Goal: Transaction & Acquisition: Obtain resource

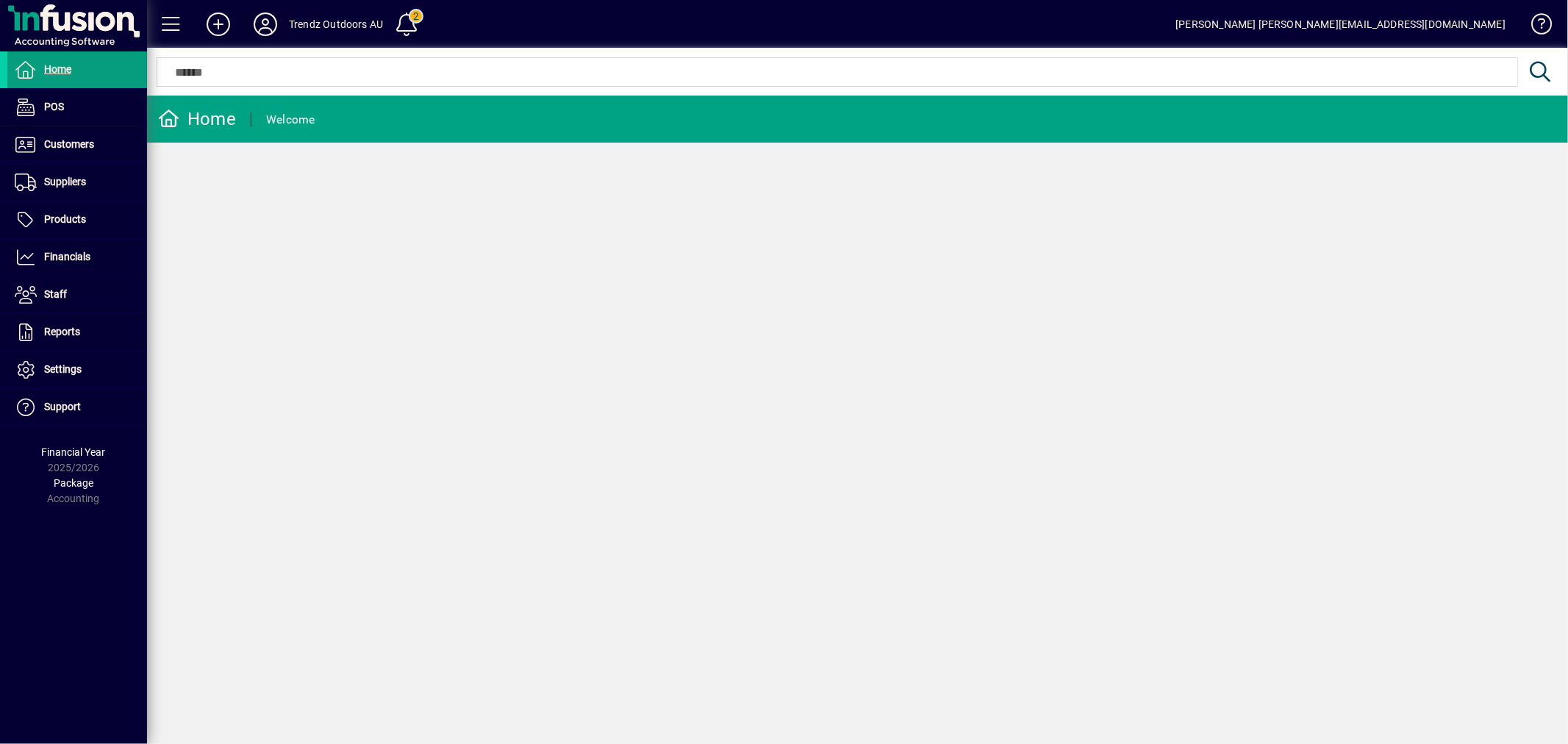
click at [269, 25] on icon at bounding box center [265, 24] width 29 height 23
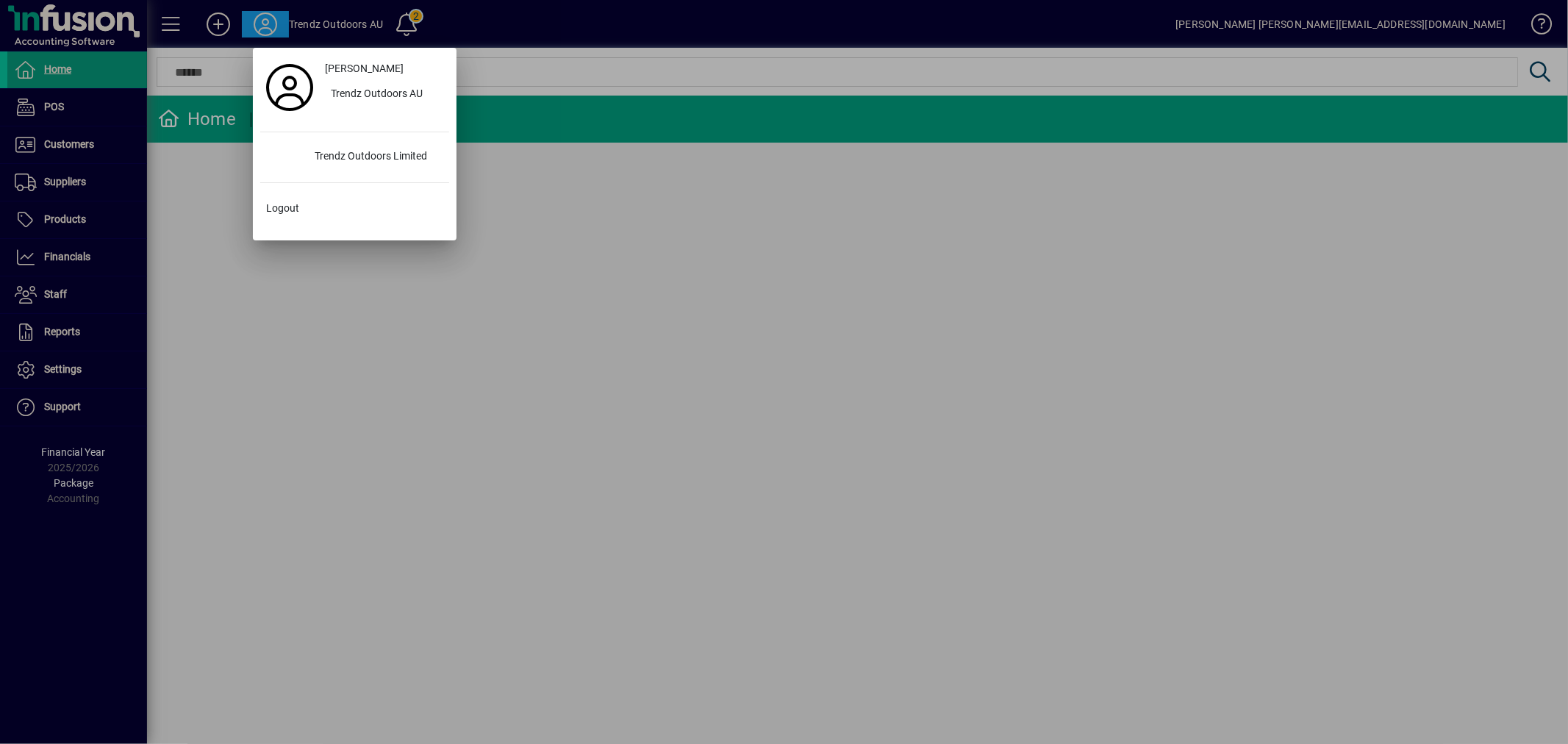
click at [269, 24] on div at bounding box center [784, 372] width 1568 height 744
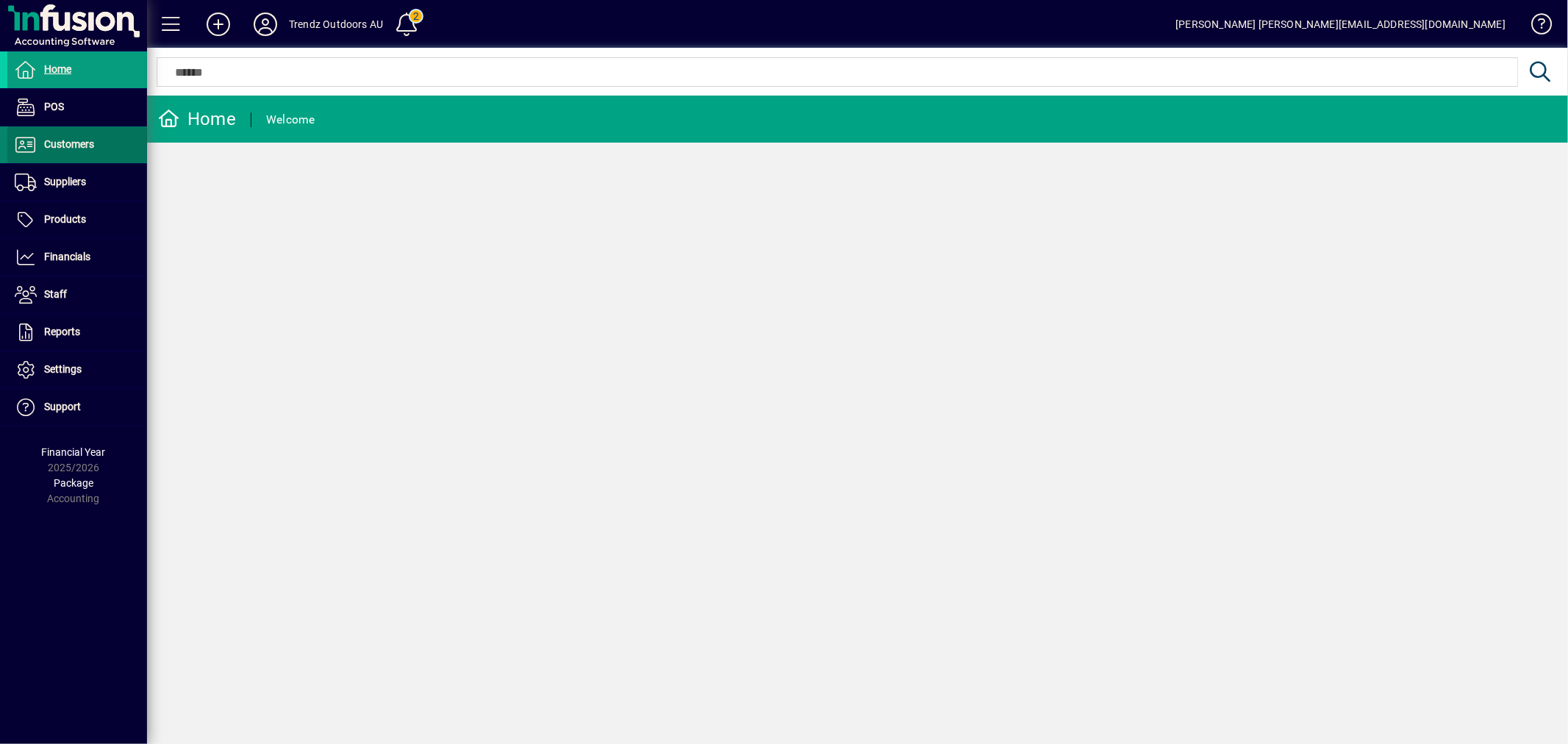
click at [54, 135] on span at bounding box center [77, 144] width 140 height 35
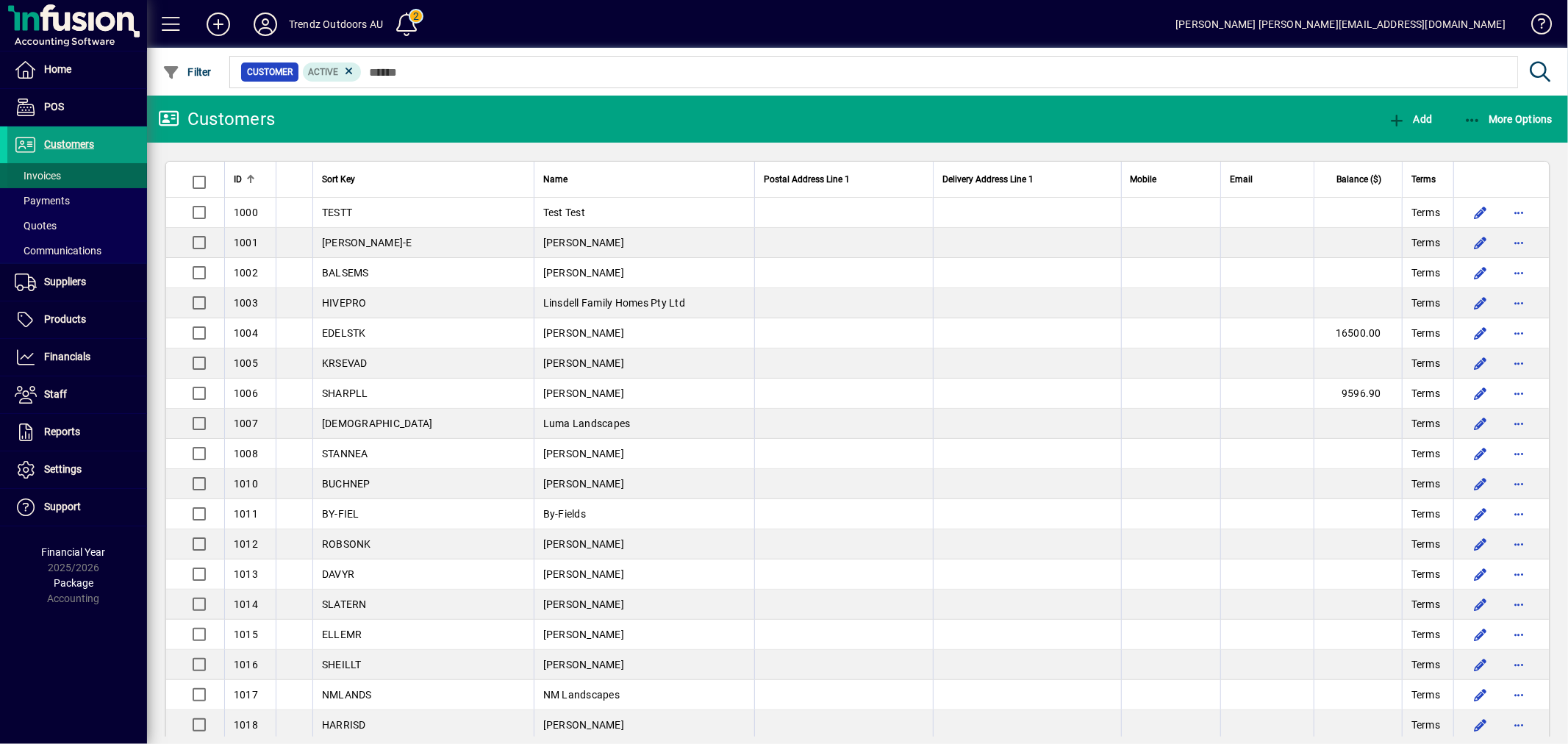
click at [57, 170] on span "Invoices" at bounding box center [38, 176] width 46 height 12
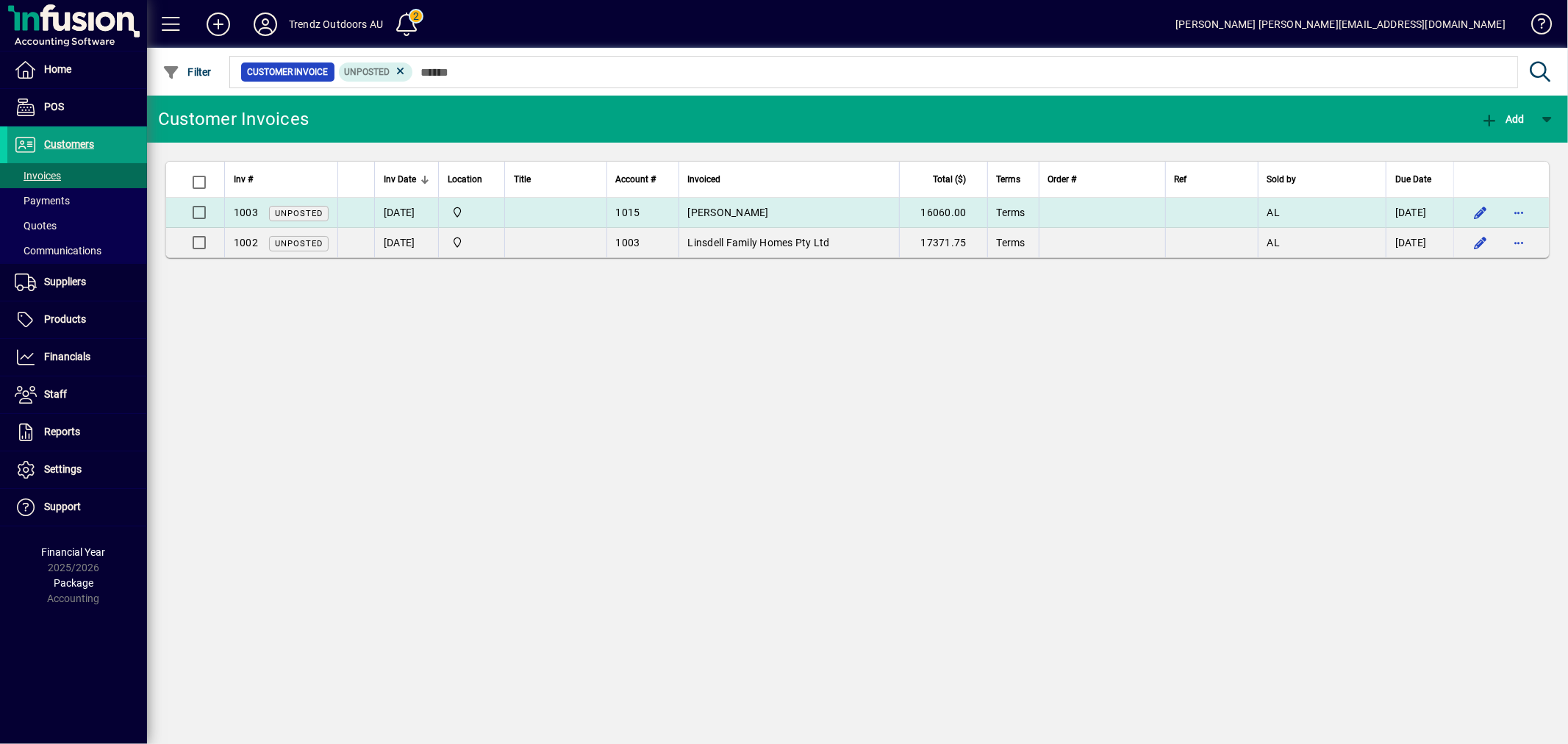
click at [781, 203] on td "Rebecca Ellem" at bounding box center [788, 213] width 220 height 30
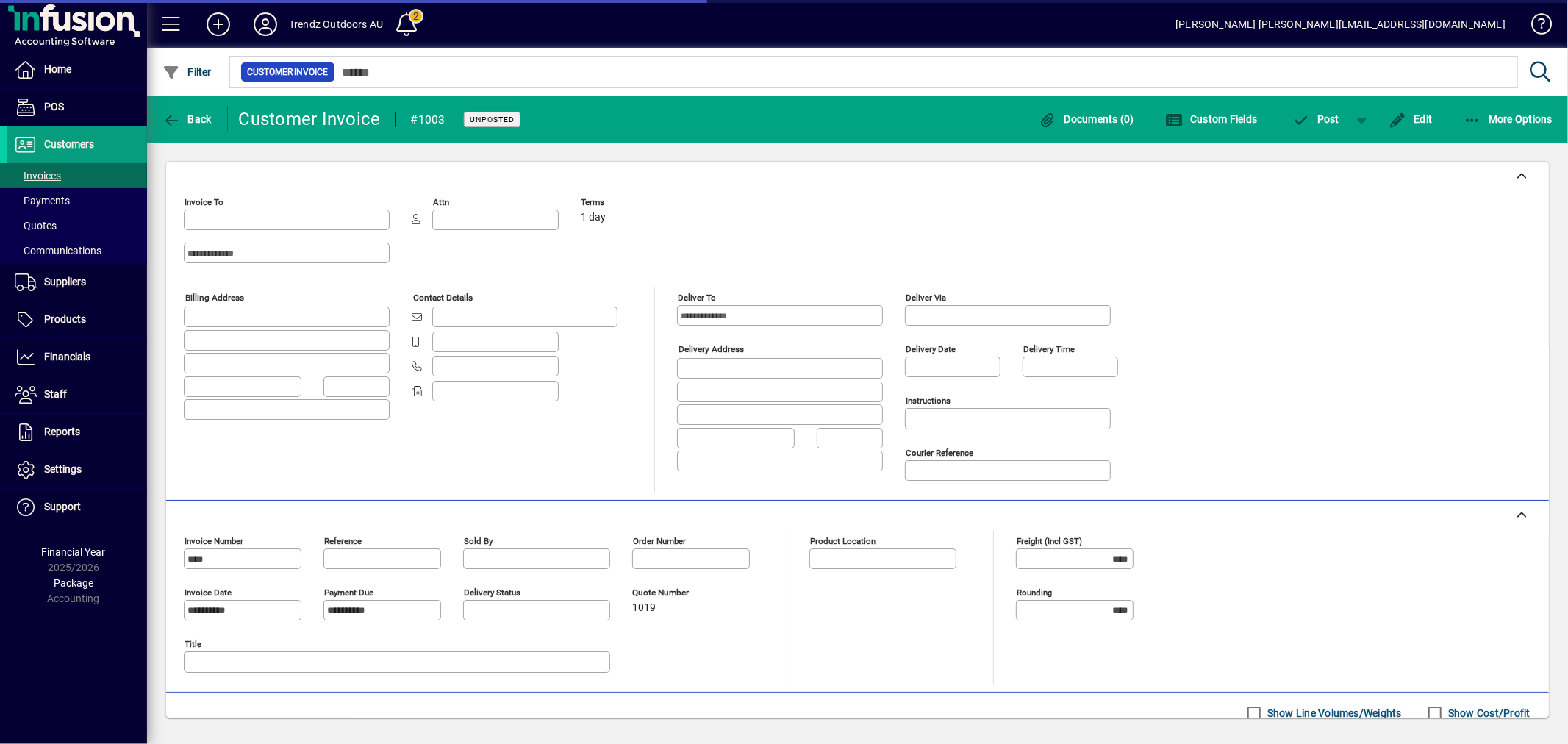
type input "**********"
type input "*********"
type input "*******"
type input "**********"
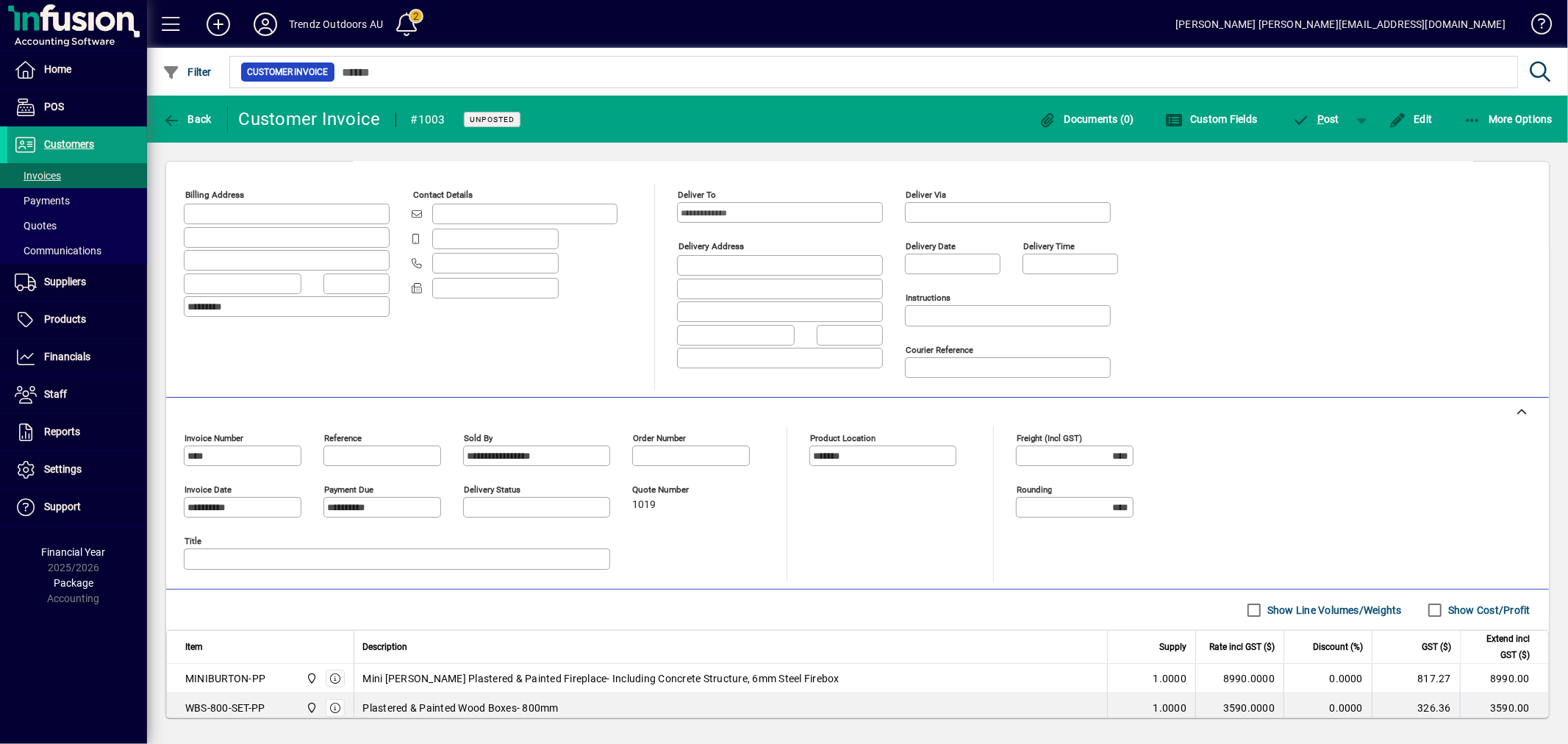
scroll to position [315, 0]
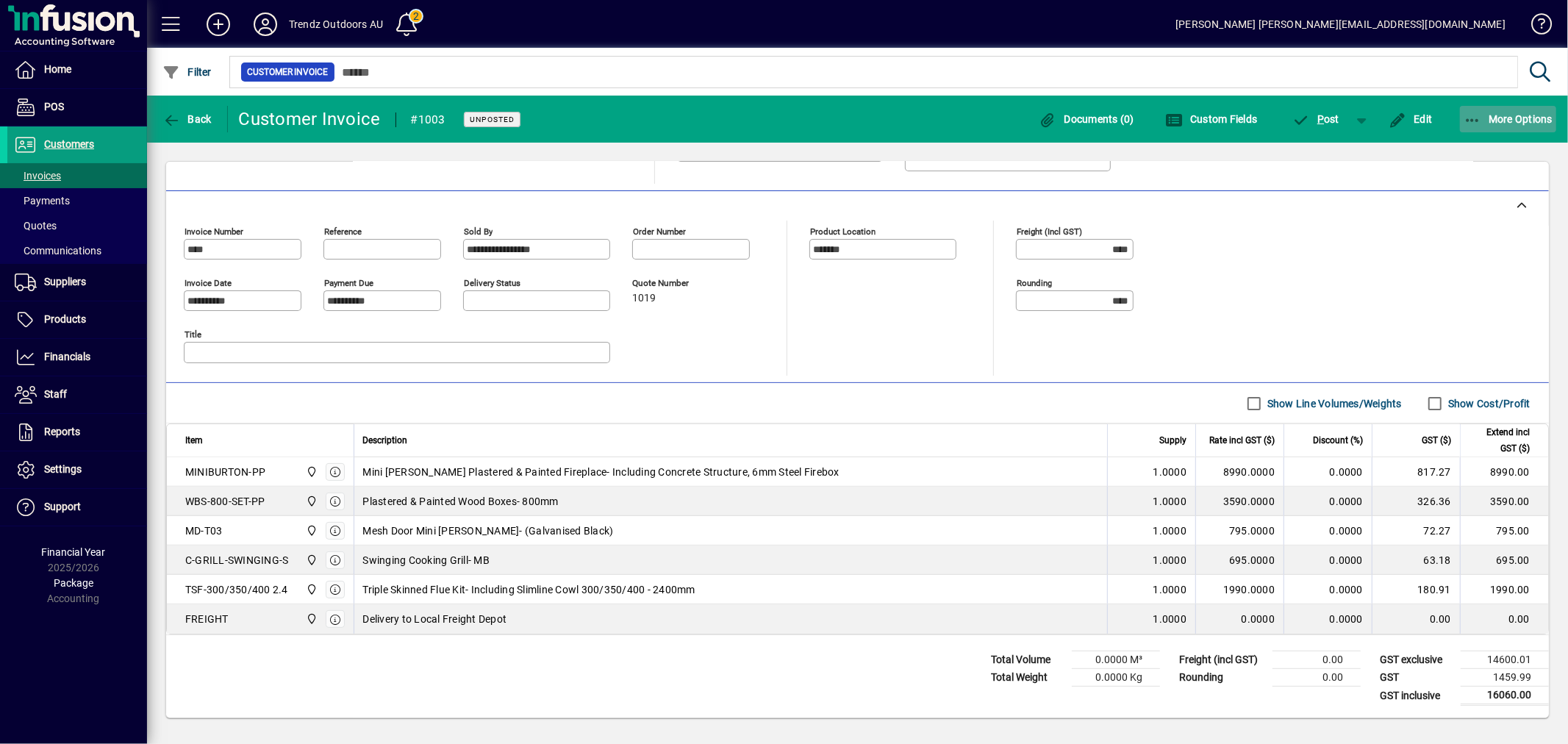
click at [1466, 114] on icon "button" at bounding box center [1472, 120] width 19 height 15
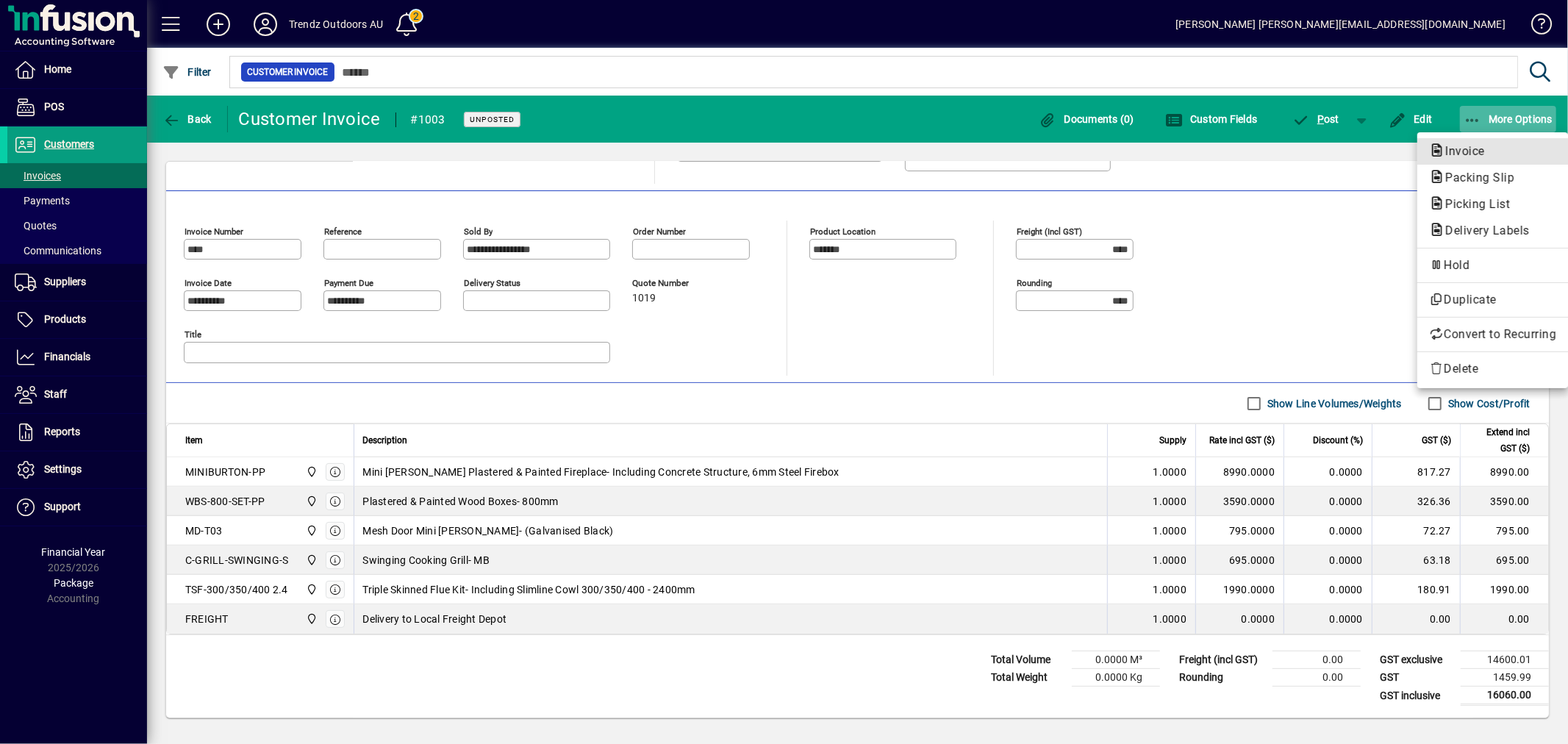
click at [1482, 152] on span "Invoice" at bounding box center [1460, 151] width 64 height 14
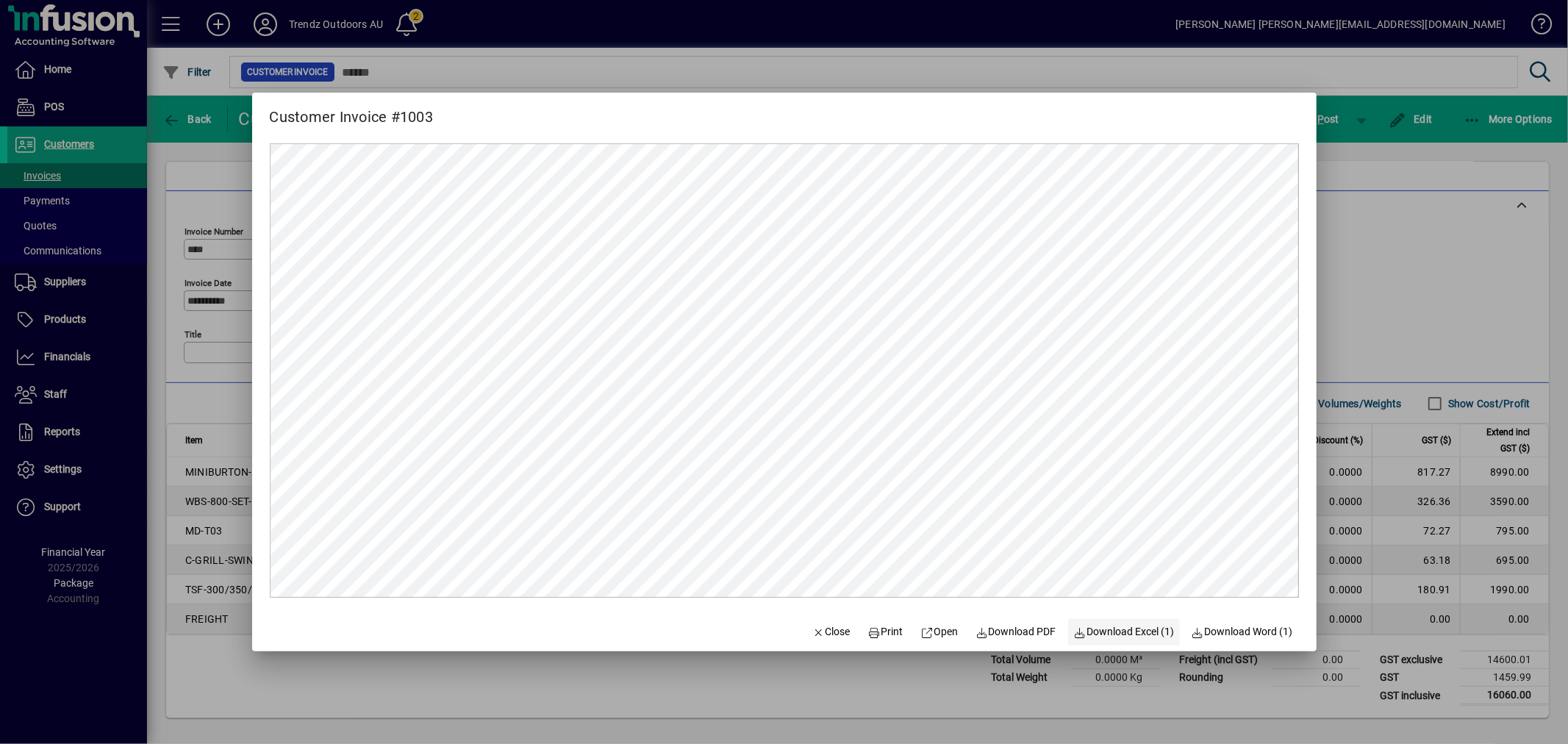
scroll to position [0, 0]
click at [1000, 629] on span "Download PDF" at bounding box center [1016, 632] width 81 height 16
click at [649, 695] on div at bounding box center [784, 372] width 1568 height 744
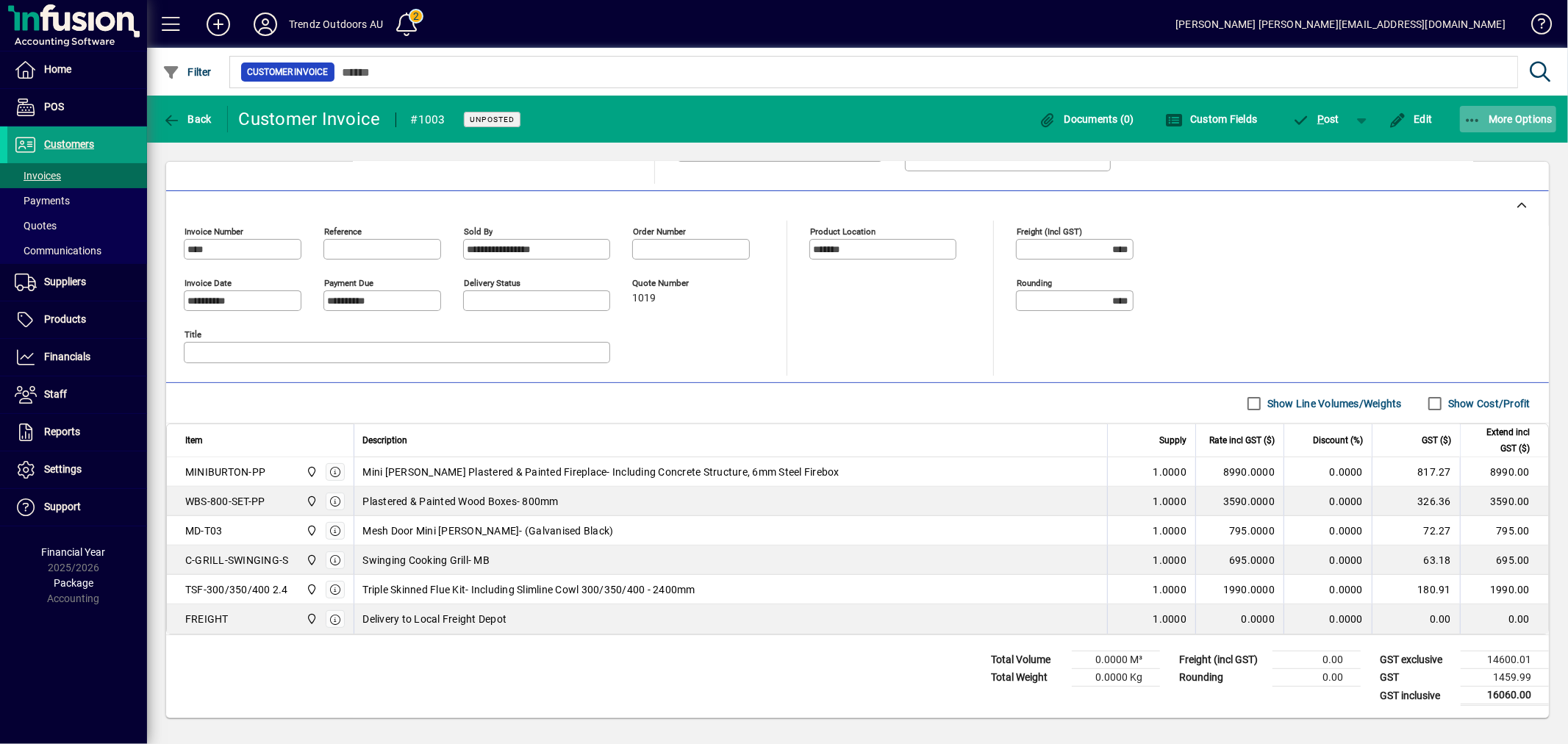
click at [1466, 121] on icon "button" at bounding box center [1472, 120] width 19 height 15
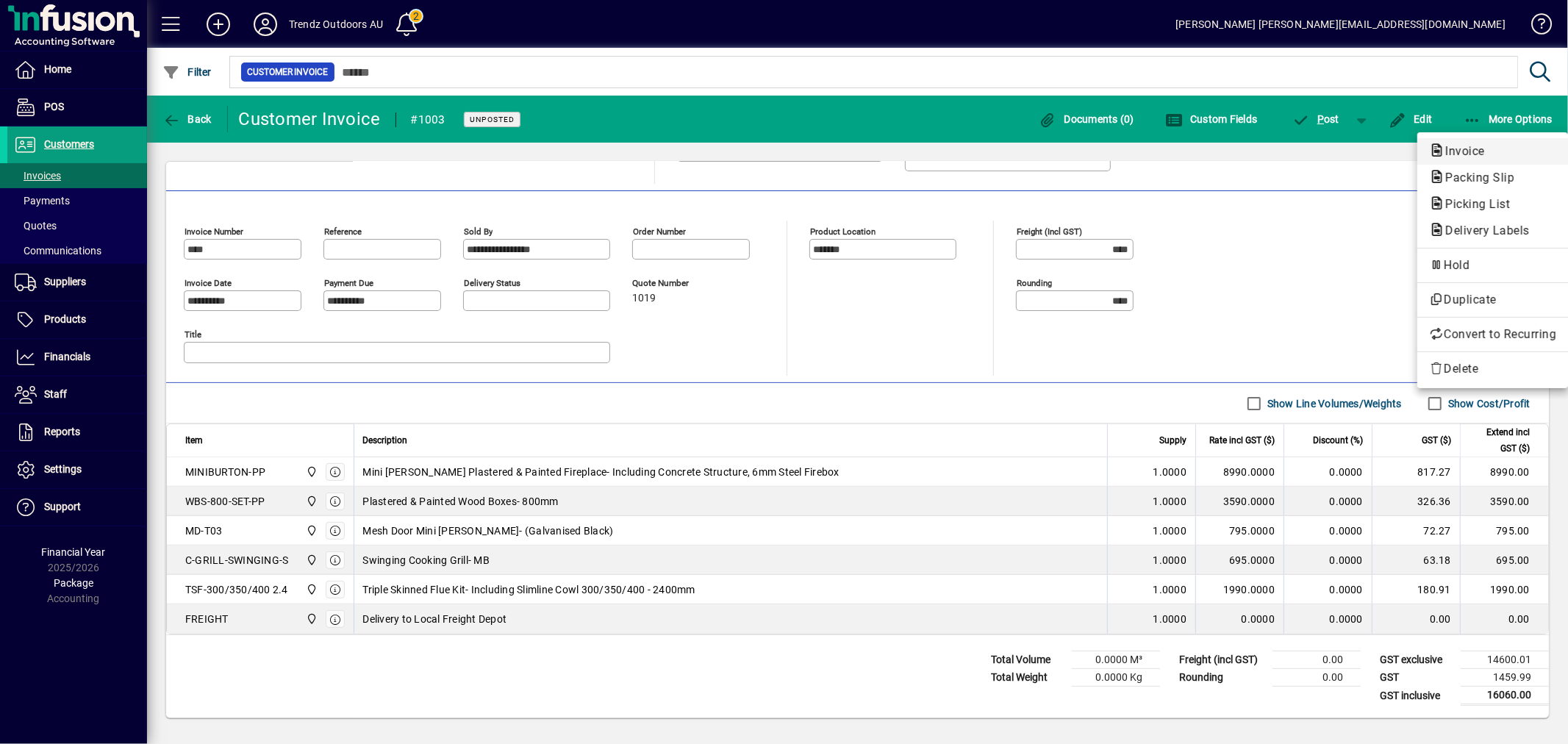
click at [1476, 147] on span "Invoice" at bounding box center [1460, 151] width 64 height 14
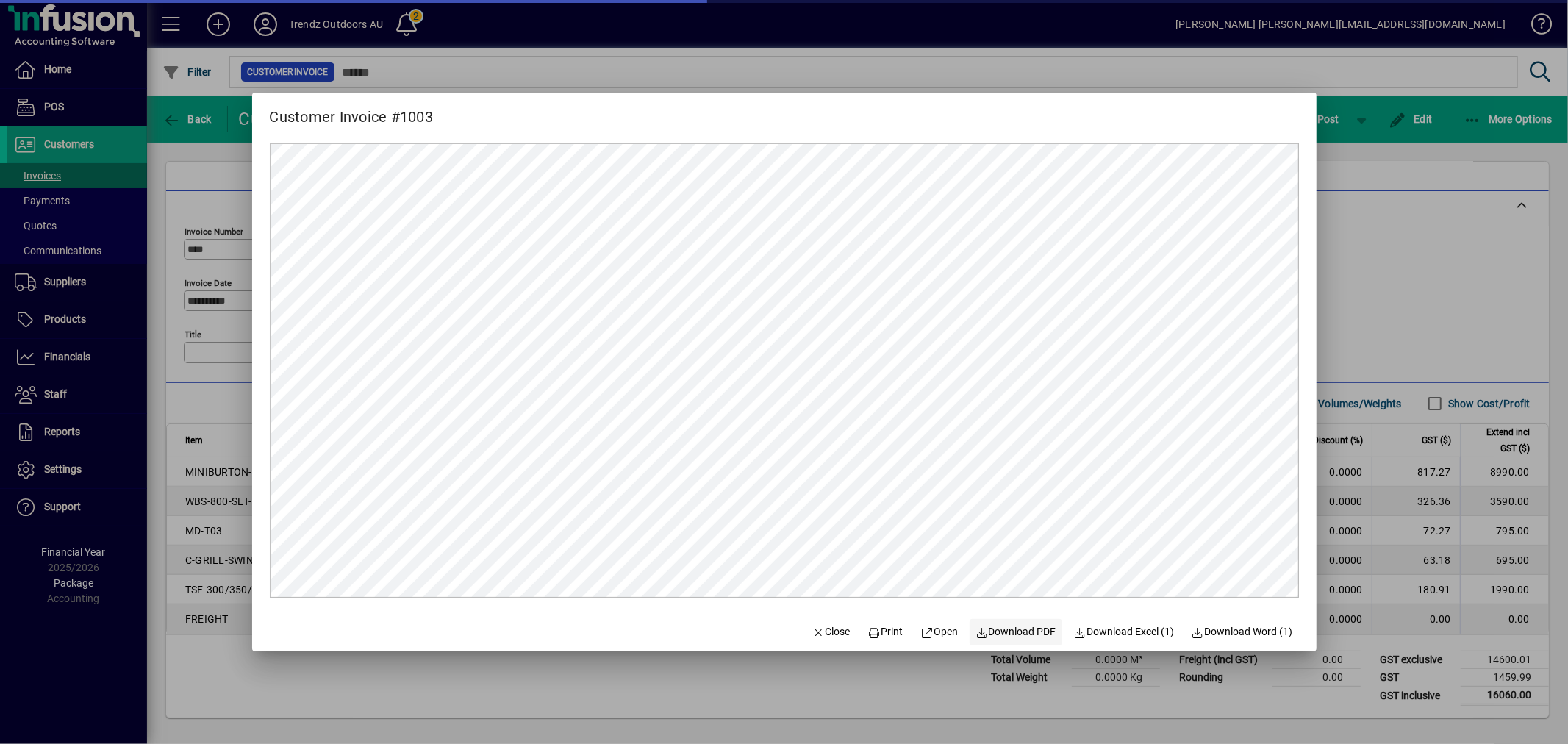
click at [1025, 634] on span "Download PDF" at bounding box center [1016, 632] width 81 height 16
click at [841, 40] on div at bounding box center [784, 372] width 1568 height 744
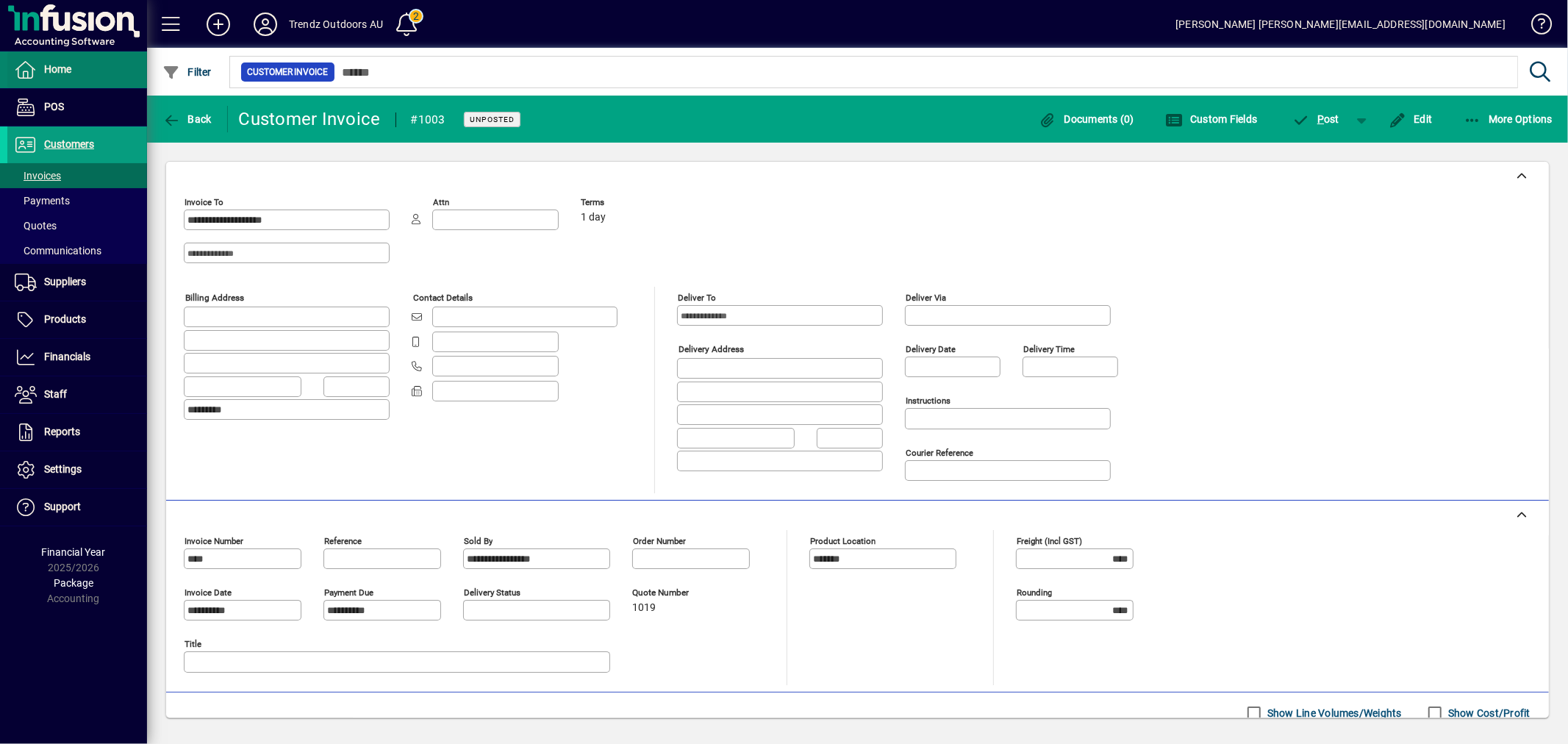
click at [75, 79] on span at bounding box center [77, 70] width 140 height 35
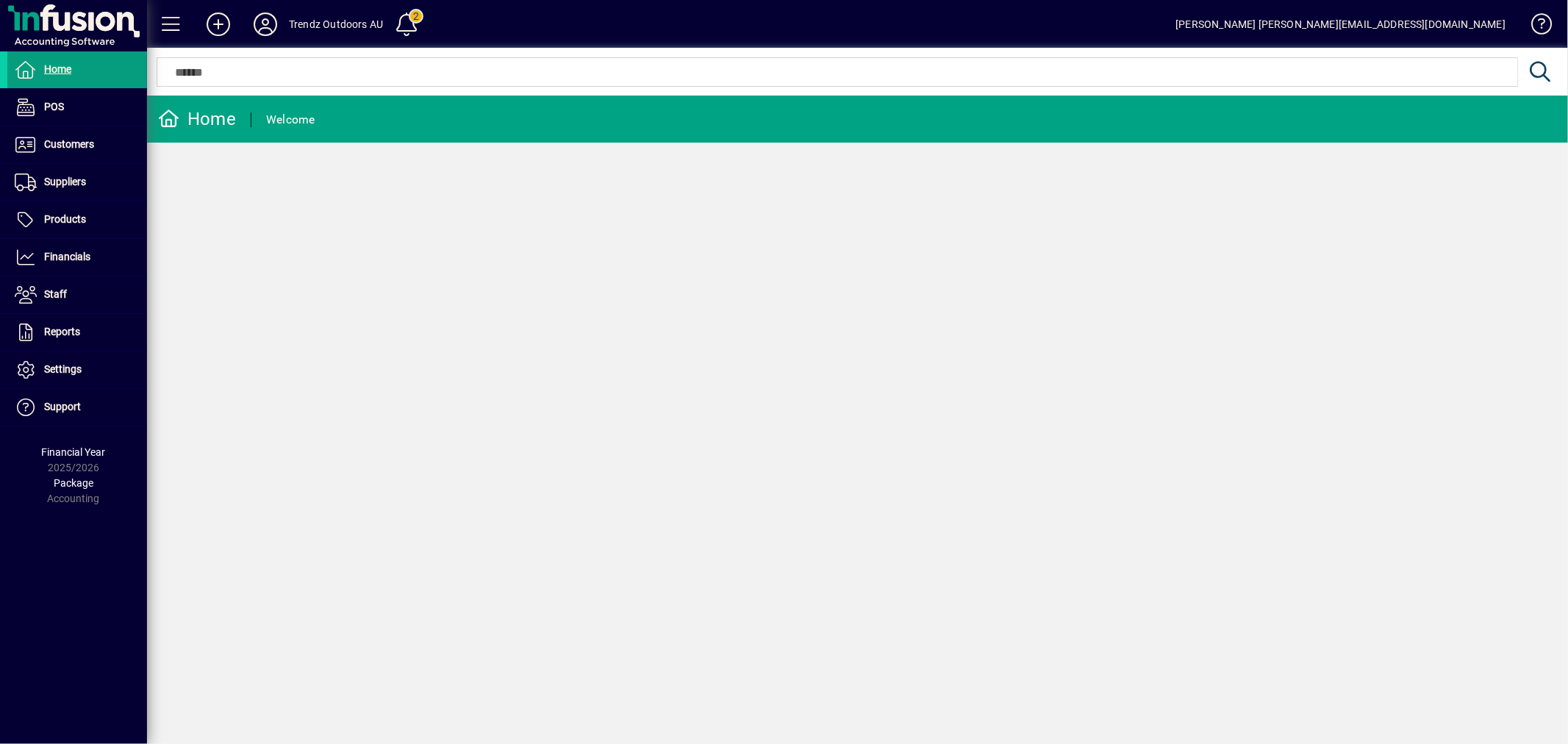
click at [303, 31] on div "Trendz Outdoors AU" at bounding box center [336, 24] width 94 height 23
click at [297, 23] on div "Trendz Outdoors AU" at bounding box center [336, 24] width 94 height 23
click at [271, 34] on icon at bounding box center [265, 24] width 29 height 23
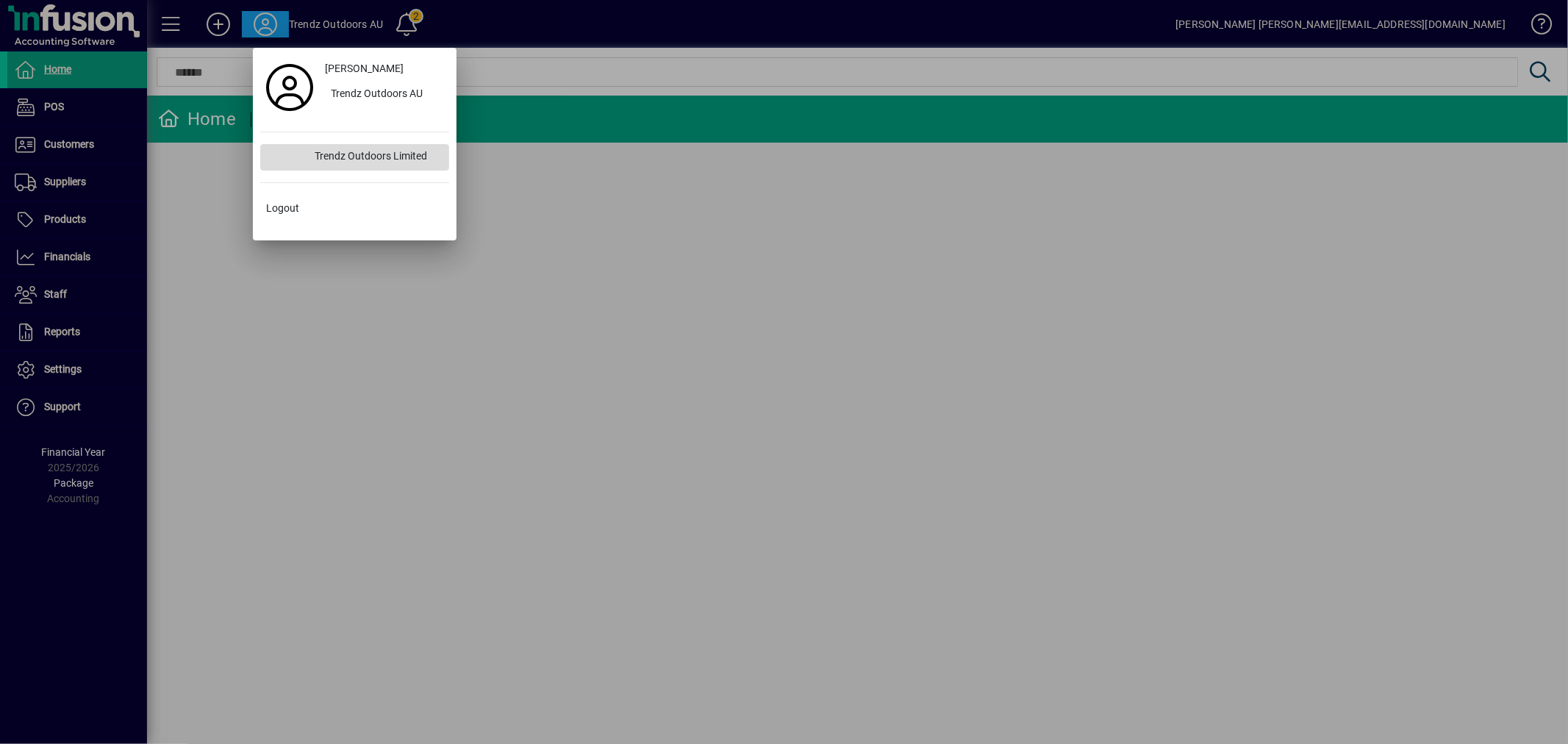
click at [341, 162] on div "Trendz Outdoors Limited" at bounding box center [376, 157] width 146 height 26
